Goal: Task Accomplishment & Management: Use online tool/utility

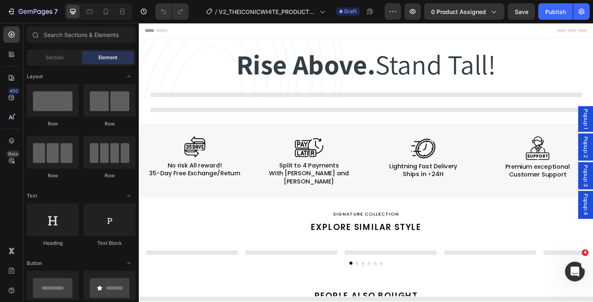
select select "EU 39 | US 6 | UK 5.5"
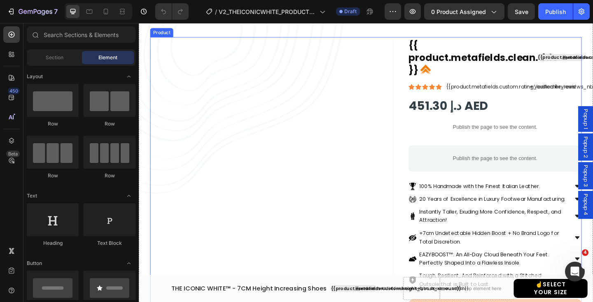
scroll to position [75, 0]
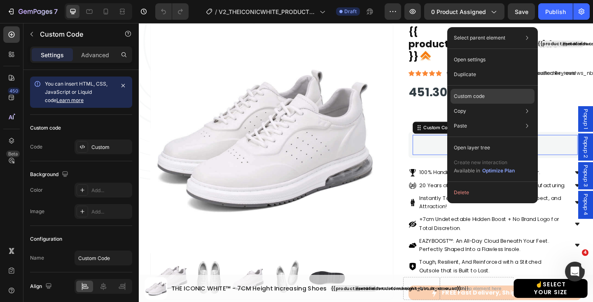
click at [473, 95] on p "Custom code" at bounding box center [469, 96] width 31 height 7
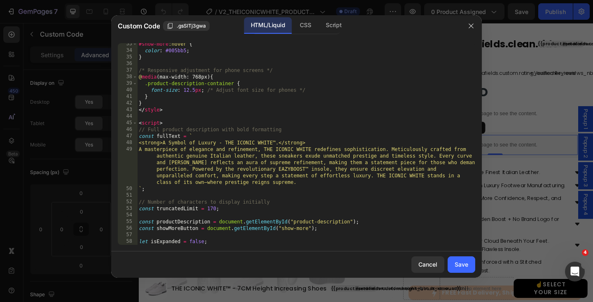
scroll to position [213, 0]
type textarea "<strong>A Symbol of Luxury - THE ICONIC WHITE™.</strong>"
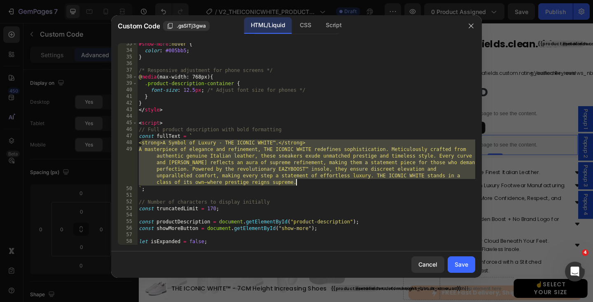
drag, startPoint x: 187, startPoint y: 160, endPoint x: 302, endPoint y: 185, distance: 118.4
click at [302, 185] on div "#show-more :hover { color : #005bb5 ; } /* Responsive adjustment for phone scre…" at bounding box center [306, 148] width 338 height 215
click at [471, 26] on icon "button" at bounding box center [471, 25] width 5 height 5
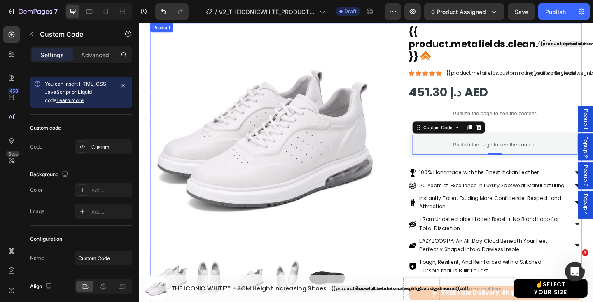
scroll to position [0, 0]
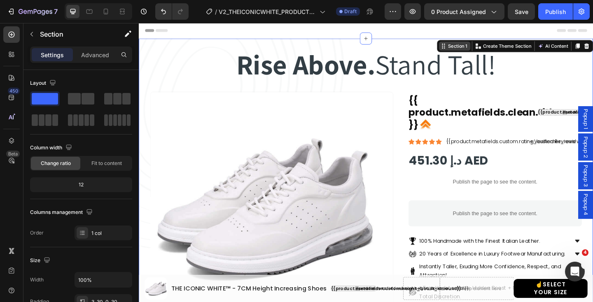
click at [593, 45] on div "Section 1 Create Theme Section AI Content Write with GemAI What would you like …" at bounding box center [548, 48] width 170 height 13
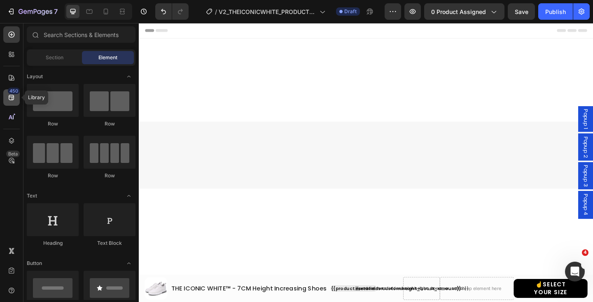
click at [11, 98] on icon at bounding box center [11, 98] width 8 height 8
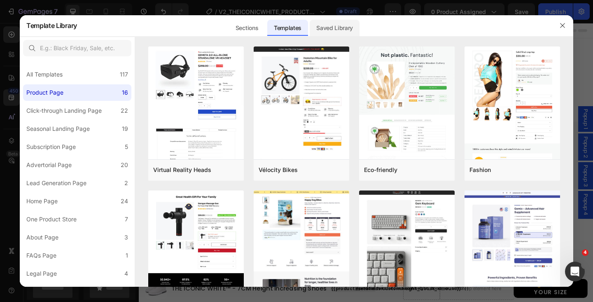
click at [340, 27] on div "Saved Library" at bounding box center [335, 28] width 50 height 16
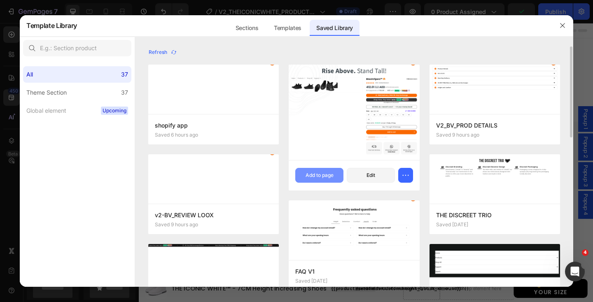
click at [321, 177] on div "Add to page" at bounding box center [320, 175] width 28 height 7
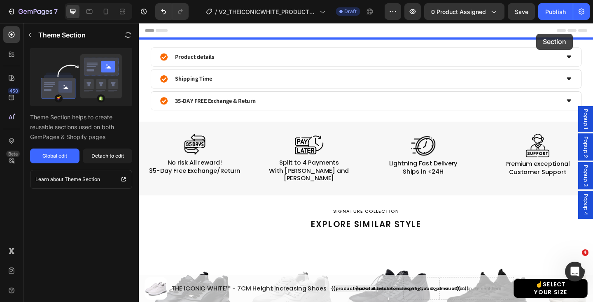
drag, startPoint x: 595, startPoint y: 138, endPoint x: 571, endPoint y: 35, distance: 105.6
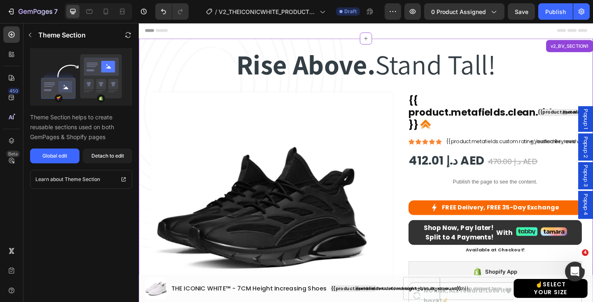
scroll to position [39, 0]
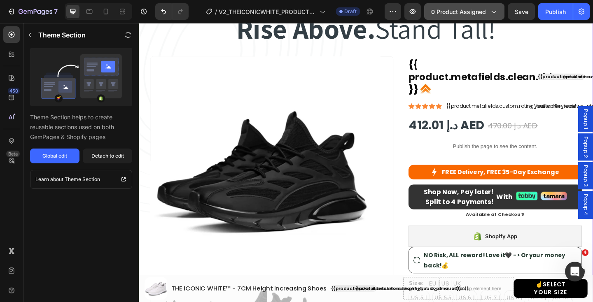
click at [483, 9] on span "0 product assigned" at bounding box center [458, 11] width 55 height 9
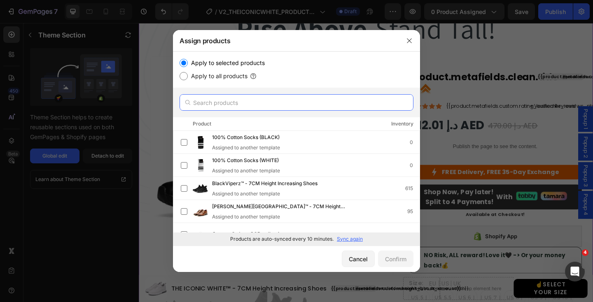
click at [264, 103] on input "text" at bounding box center [297, 102] width 234 height 16
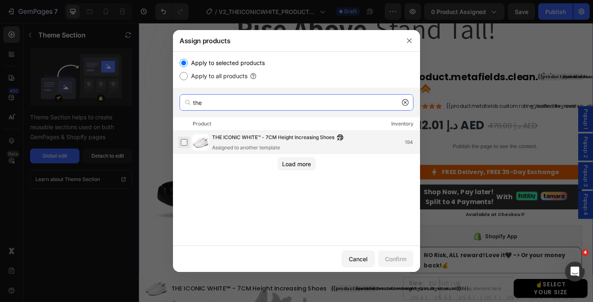
type input "the"
click at [187, 142] on label at bounding box center [184, 142] width 7 height 7
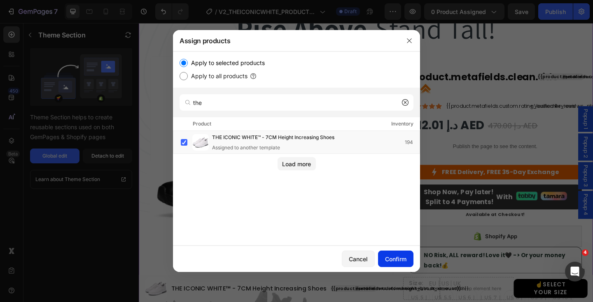
click at [394, 257] on div "Confirm" at bounding box center [395, 259] width 21 height 9
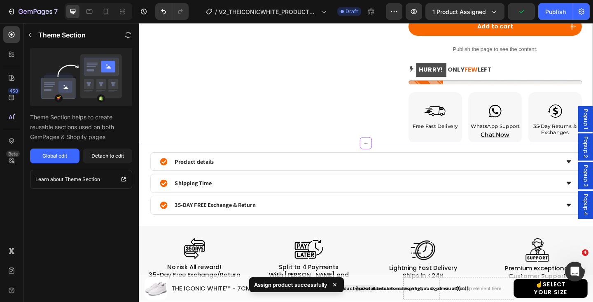
scroll to position [460, 0]
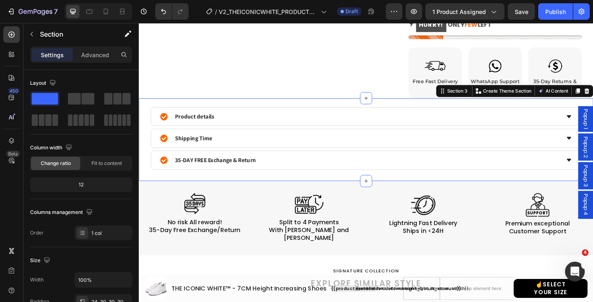
scroll to position [536, 0]
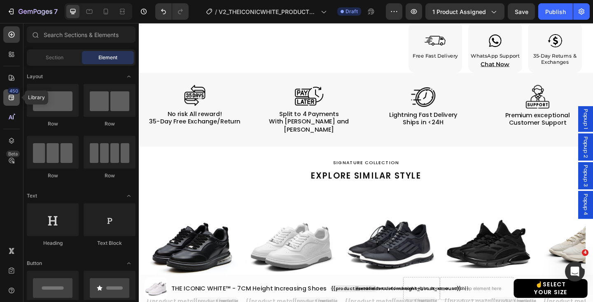
click at [12, 99] on icon at bounding box center [11, 97] width 5 height 5
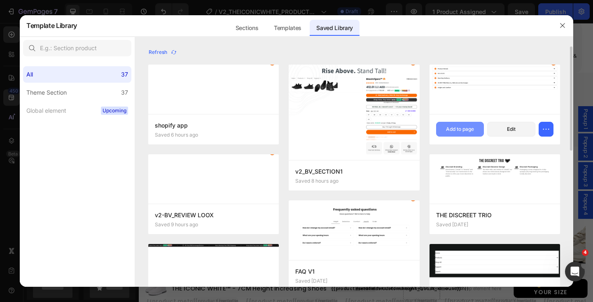
click at [459, 128] on div "Add to page" at bounding box center [460, 129] width 28 height 7
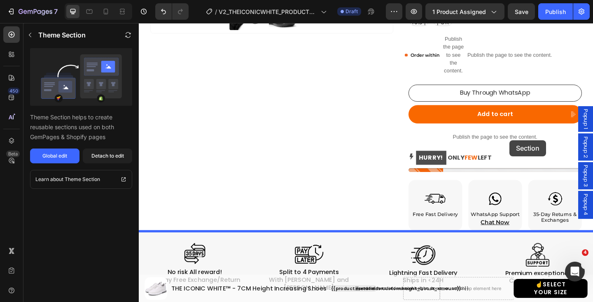
scroll to position [356, 0]
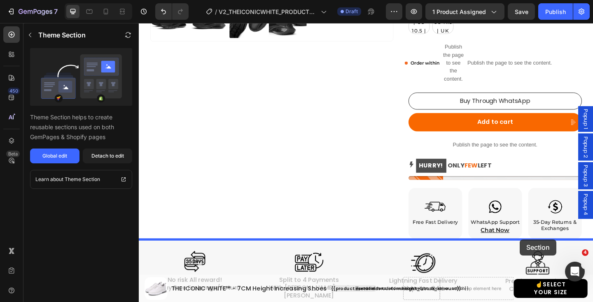
drag, startPoint x: 587, startPoint y: 145, endPoint x: 553, endPoint y: 259, distance: 119.1
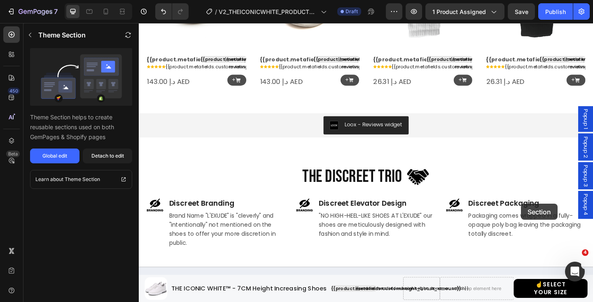
scroll to position [1359, 0]
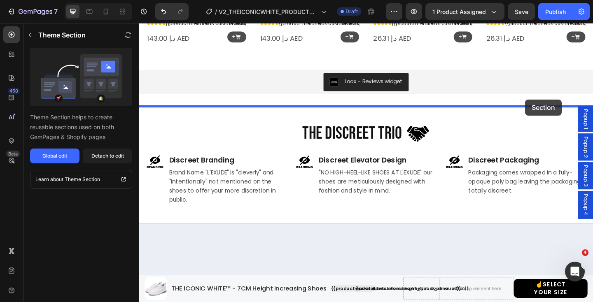
drag, startPoint x: 579, startPoint y: 147, endPoint x: 559, endPoint y: 106, distance: 45.1
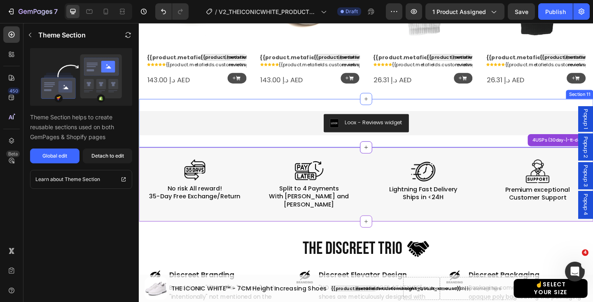
scroll to position [1238, 0]
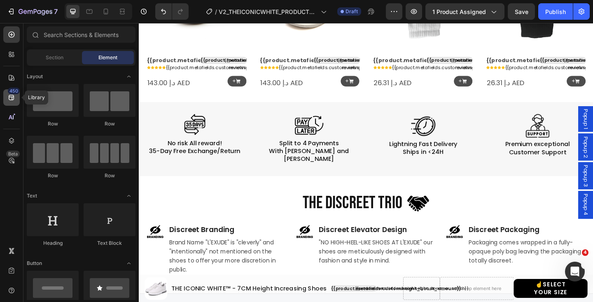
click at [10, 99] on icon at bounding box center [11, 98] width 8 height 8
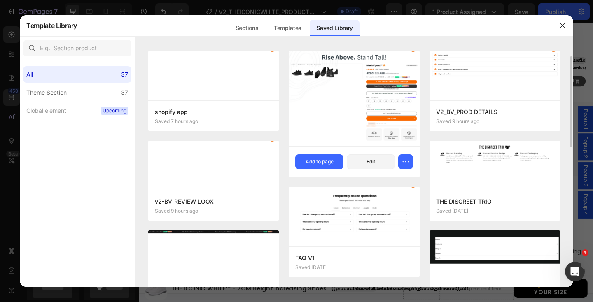
scroll to position [32, 0]
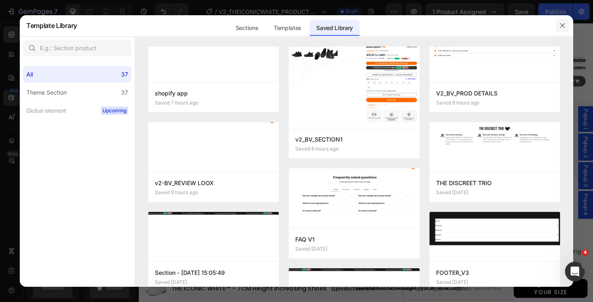
click at [562, 21] on button "button" at bounding box center [562, 25] width 13 height 13
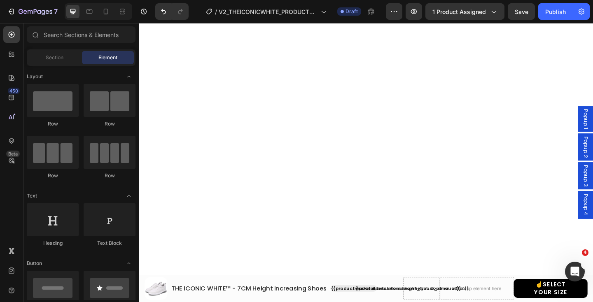
scroll to position [26, 0]
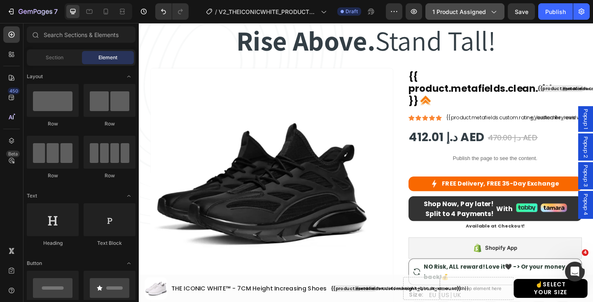
click at [491, 12] on icon "button" at bounding box center [493, 11] width 8 height 8
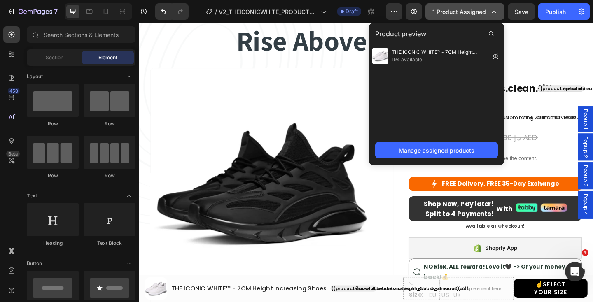
click at [491, 12] on icon "button" at bounding box center [493, 11] width 8 height 8
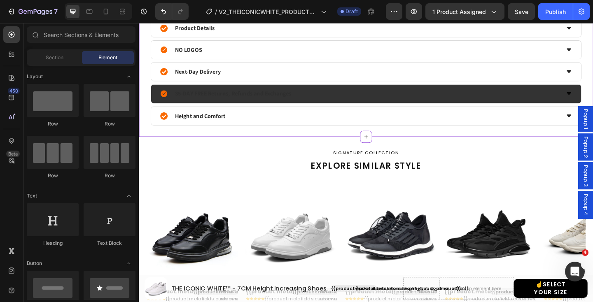
scroll to position [571, 0]
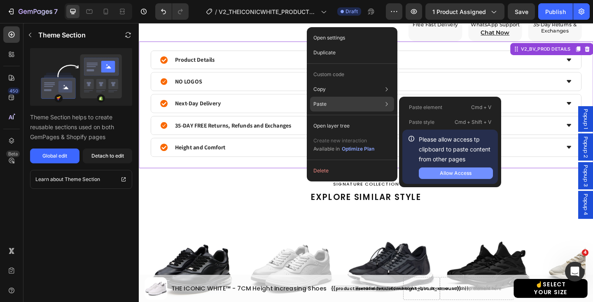
click at [441, 171] on div "Allow Access" at bounding box center [456, 173] width 32 height 7
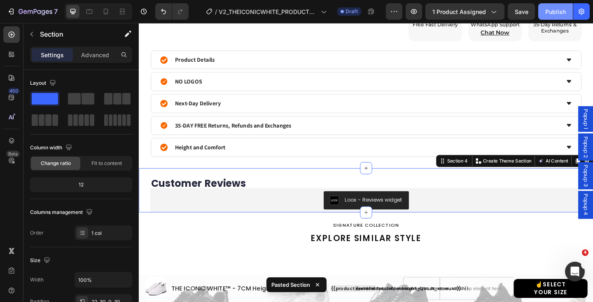
click at [556, 10] on div "Publish" at bounding box center [555, 11] width 21 height 9
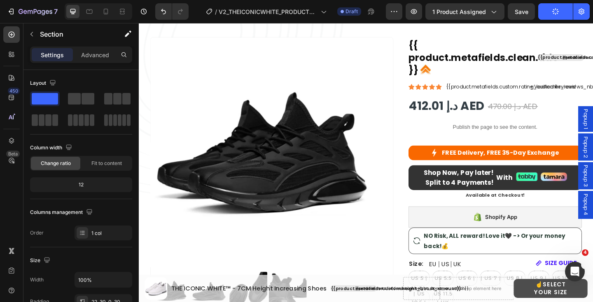
scroll to position [0, 0]
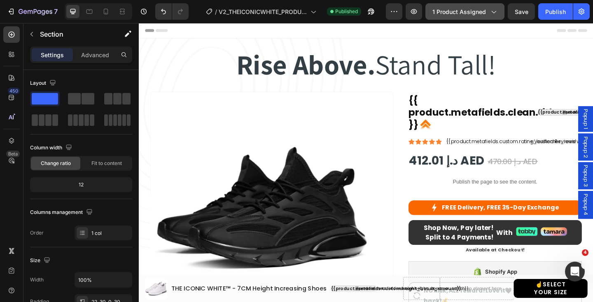
click at [486, 10] on span "1 product assigned" at bounding box center [460, 11] width 54 height 9
